Goal: Task Accomplishment & Management: Complete application form

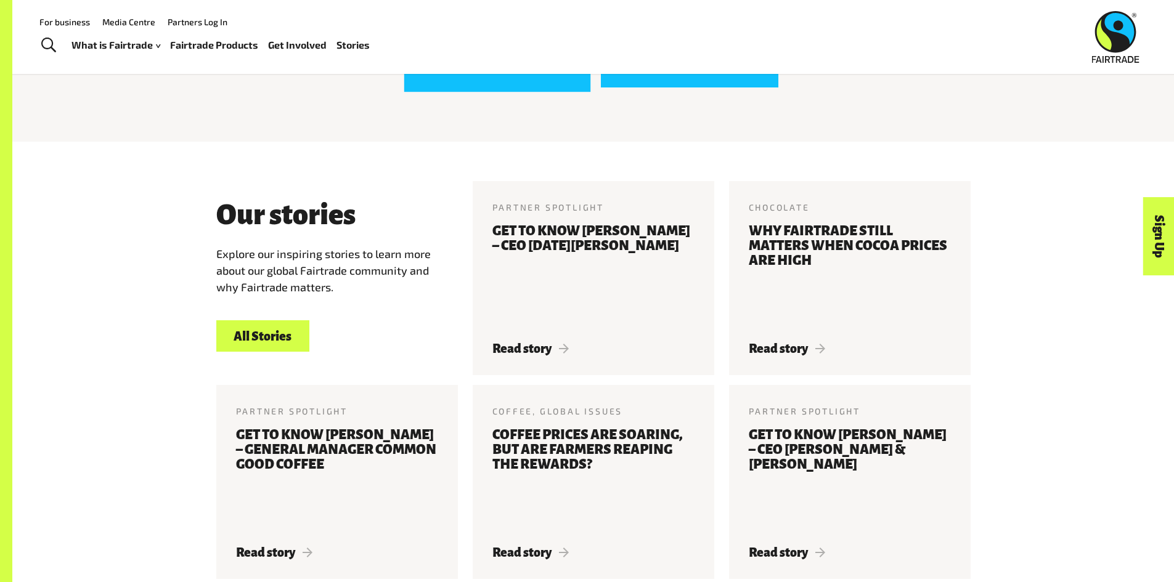
scroll to position [1197, 0]
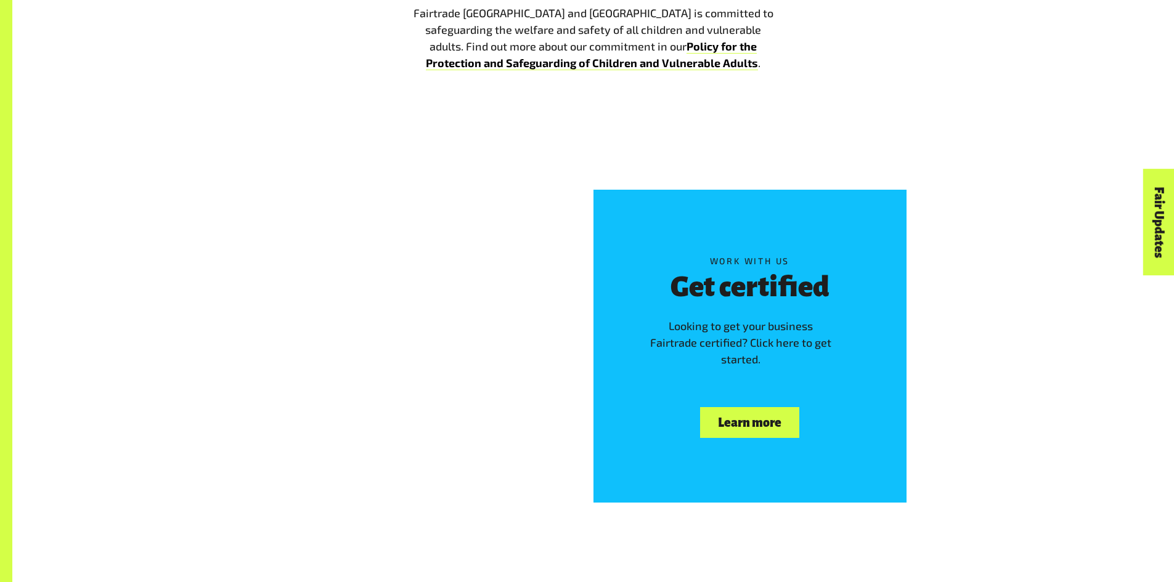
scroll to position [1171, 0]
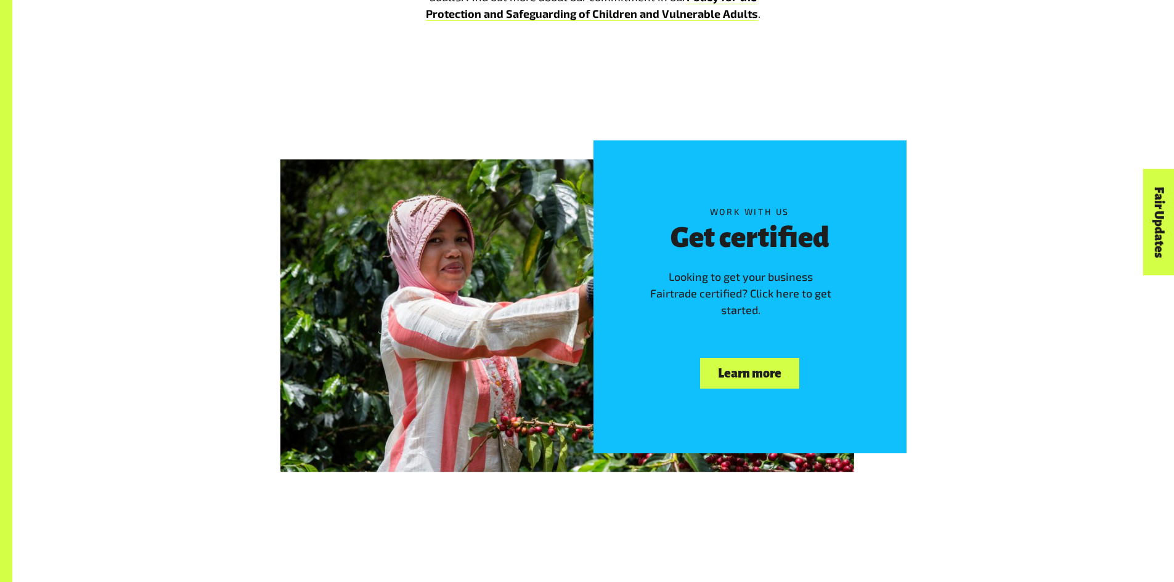
drag, startPoint x: 755, startPoint y: 365, endPoint x: 762, endPoint y: 365, distance: 6.2
click at [755, 365] on link "Learn more" at bounding box center [749, 373] width 99 height 31
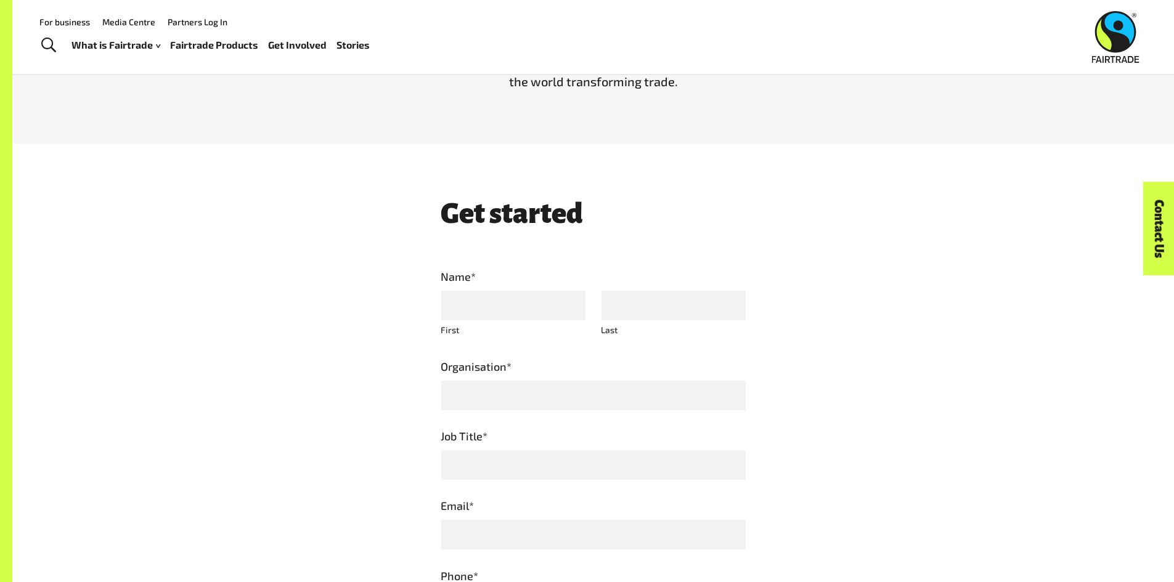
scroll to position [185, 0]
